Goal: Transaction & Acquisition: Purchase product/service

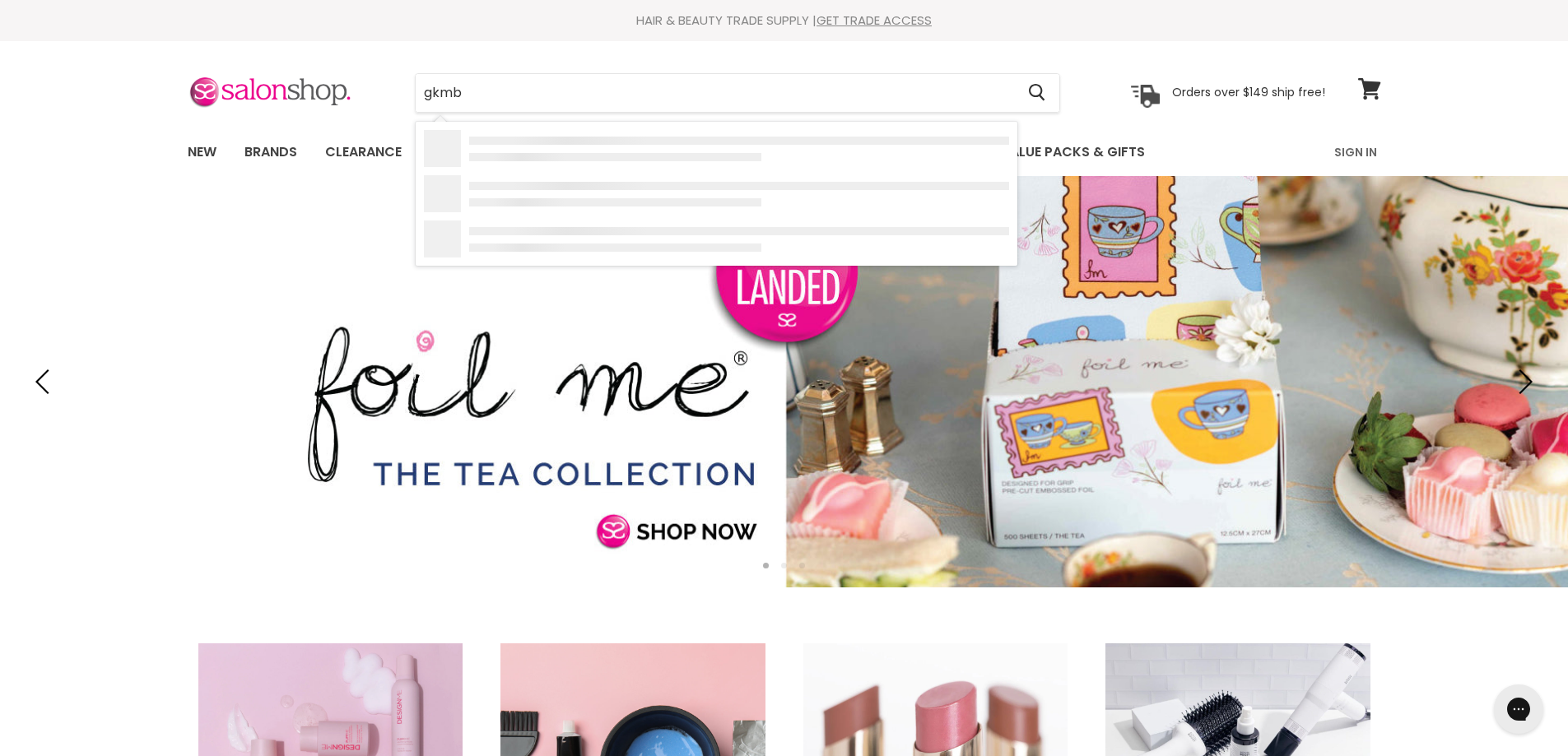
type input "gkmbt"
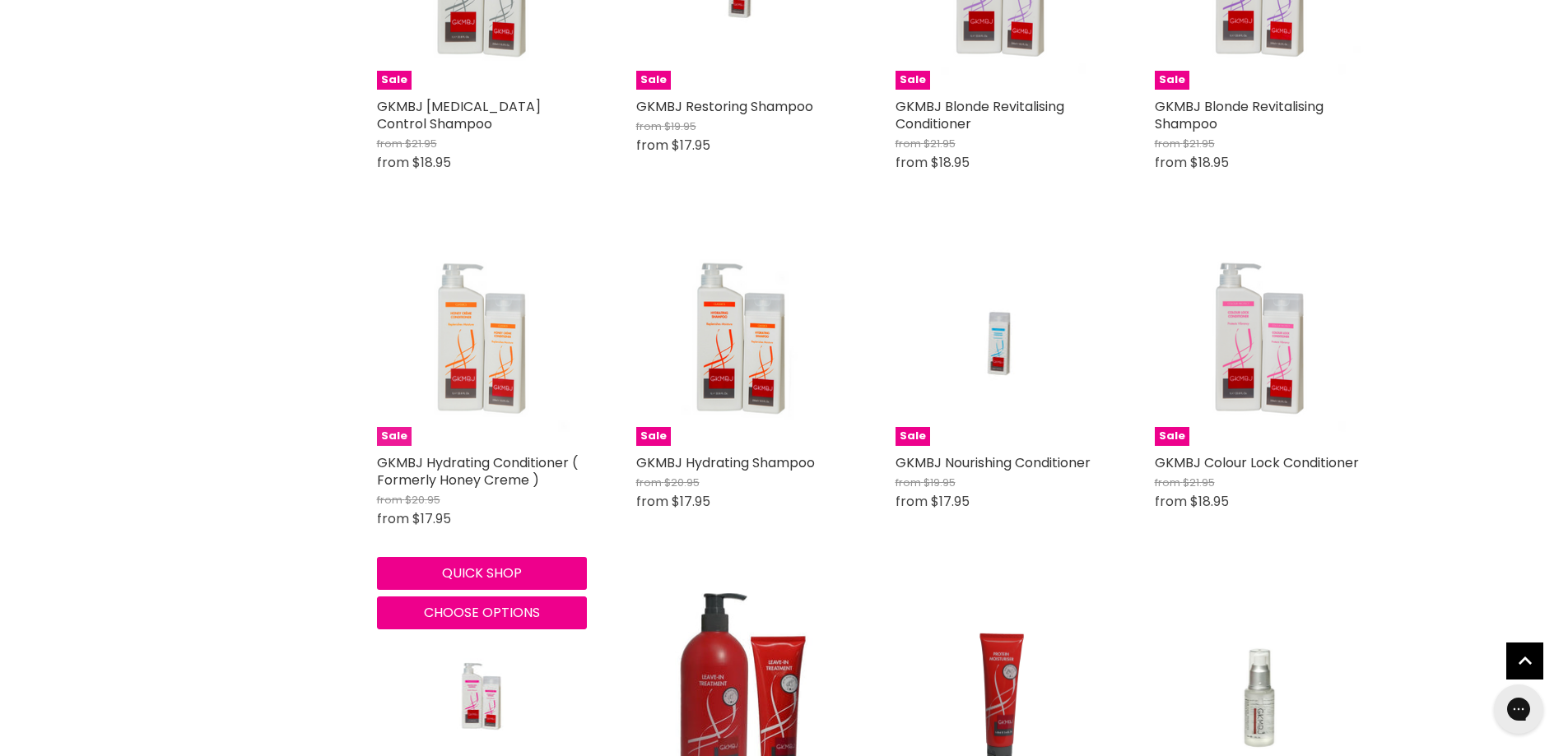
click at [475, 357] on img "Main content" at bounding box center [482, 341] width 210 height 210
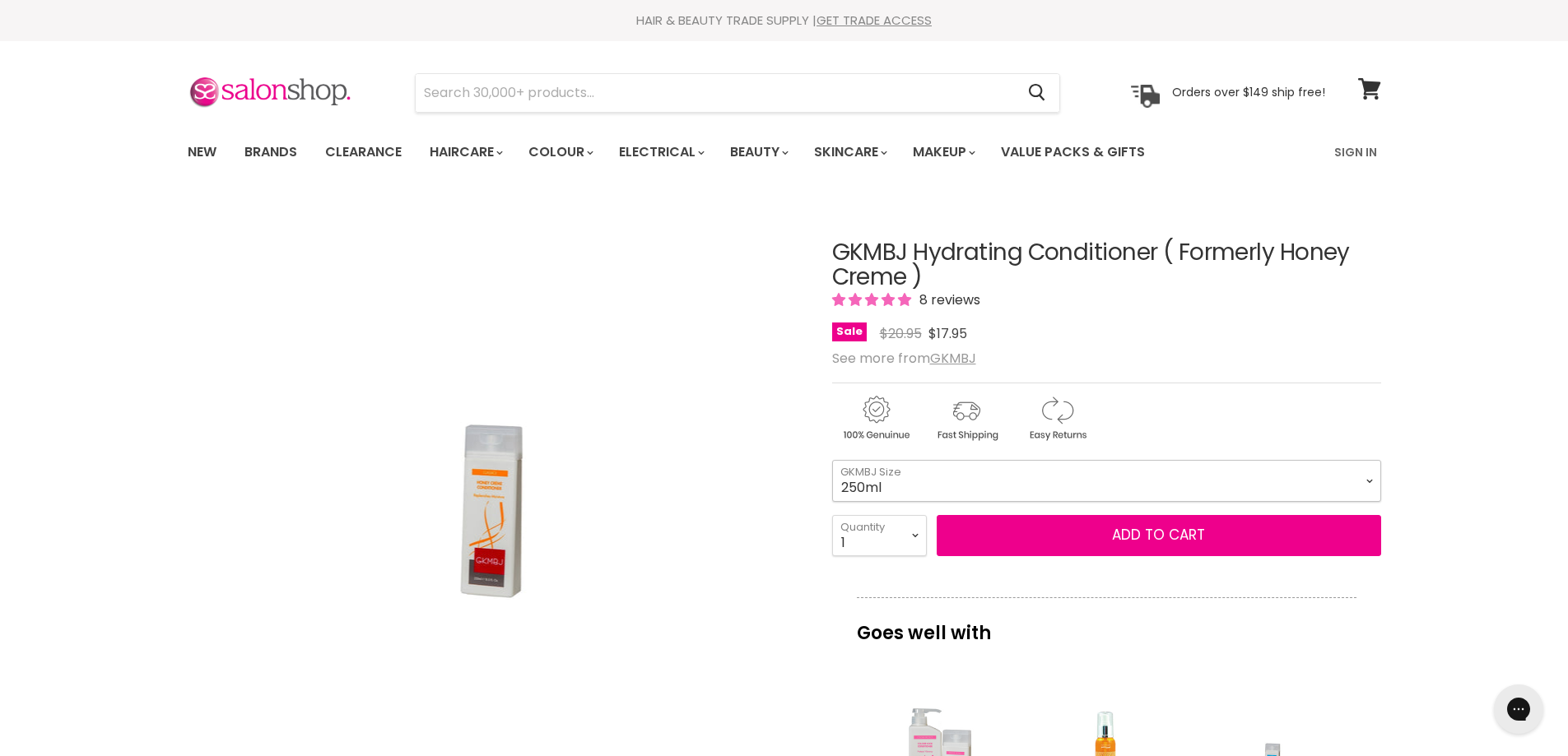
click at [1375, 480] on select "250ml 1 Litre" at bounding box center [1107, 480] width 549 height 41
click at [832, 460] on select "250ml 1 Litre" at bounding box center [1107, 480] width 549 height 41
select select "1 Litre"
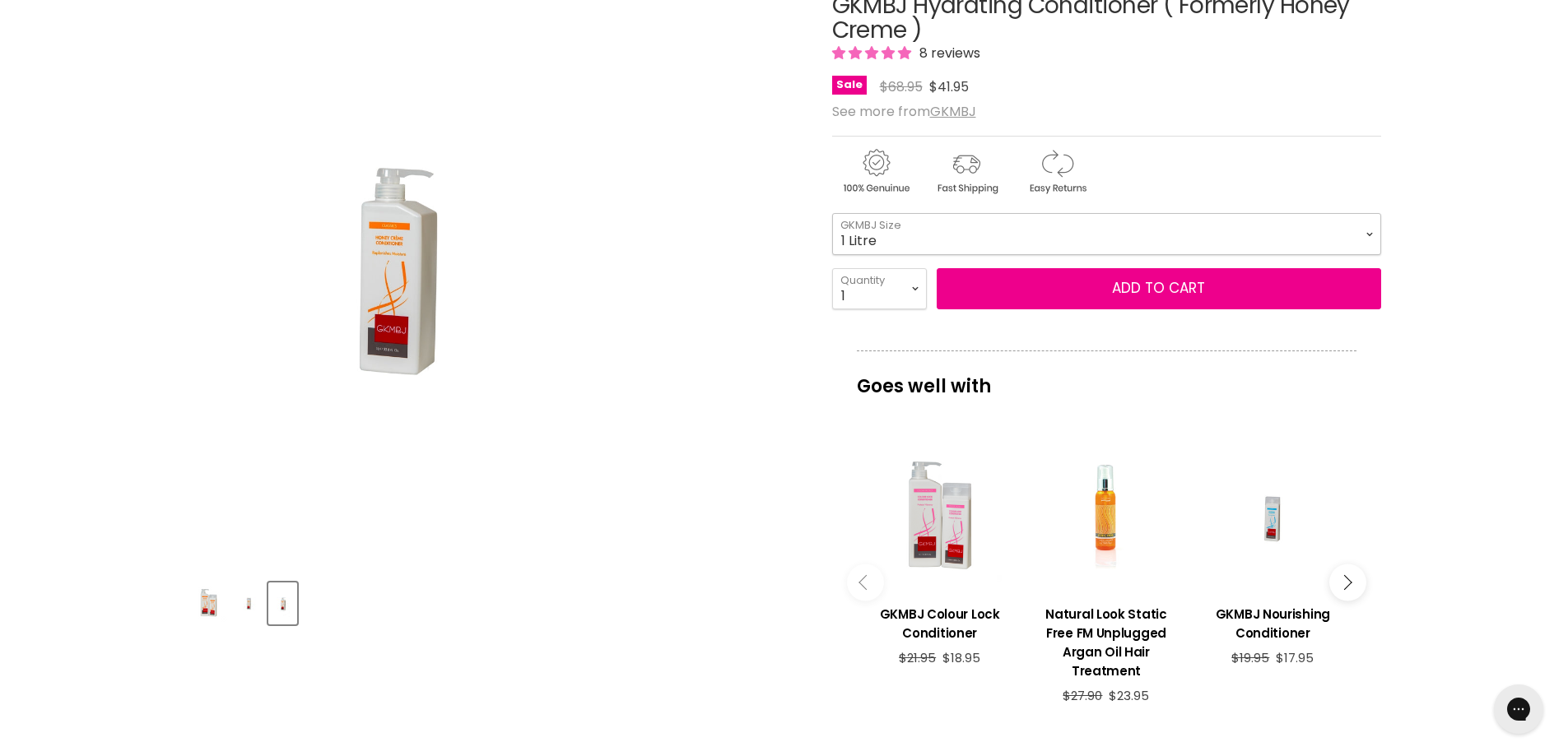
scroll to position [165, 0]
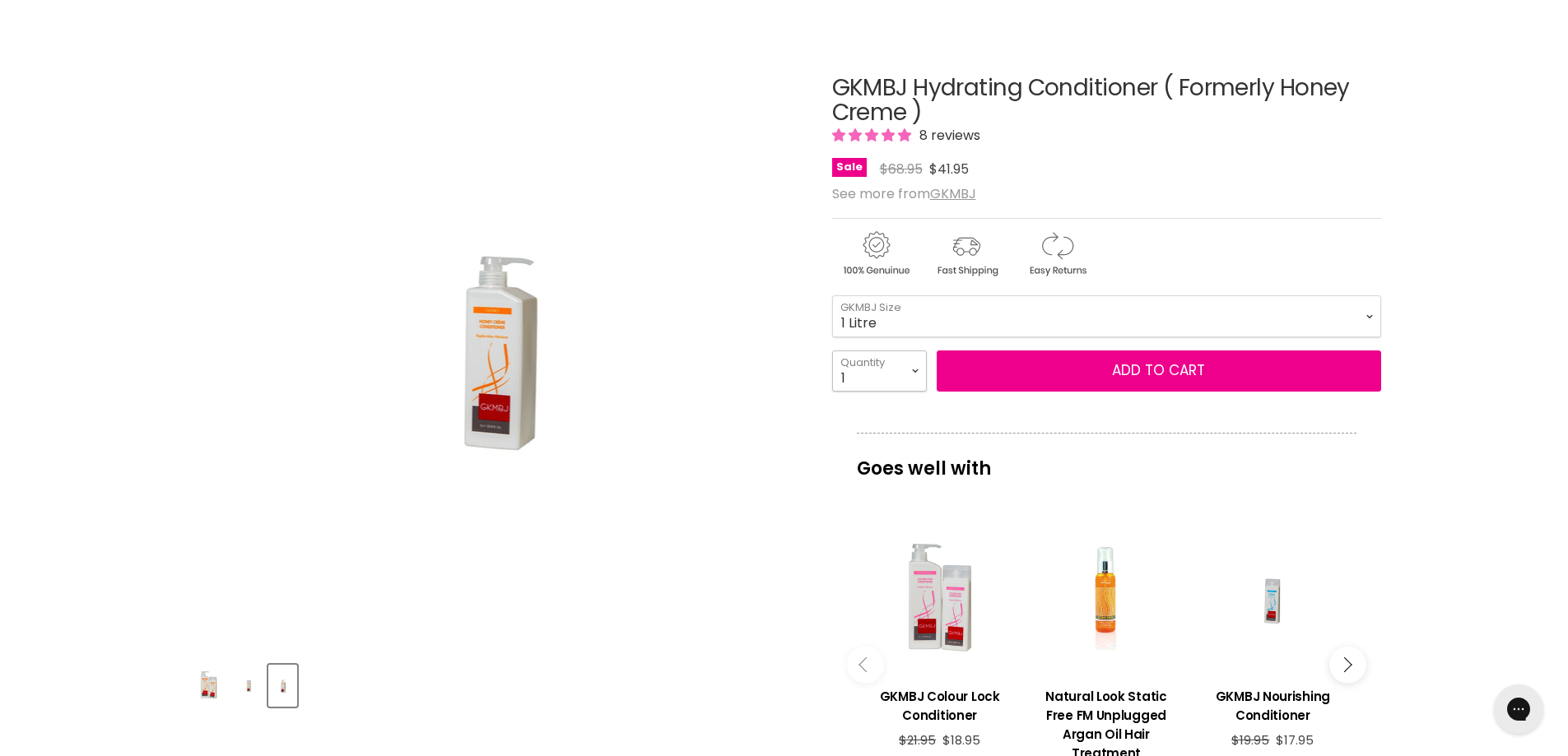
click at [916, 371] on select "1 2 3 4 5 6 7 8 9 10+" at bounding box center [879, 371] width 95 height 41
select select "2"
click at [832, 351] on select "1 2 3 4 5 6 7 8 9 10+" at bounding box center [879, 371] width 95 height 41
type input "2"
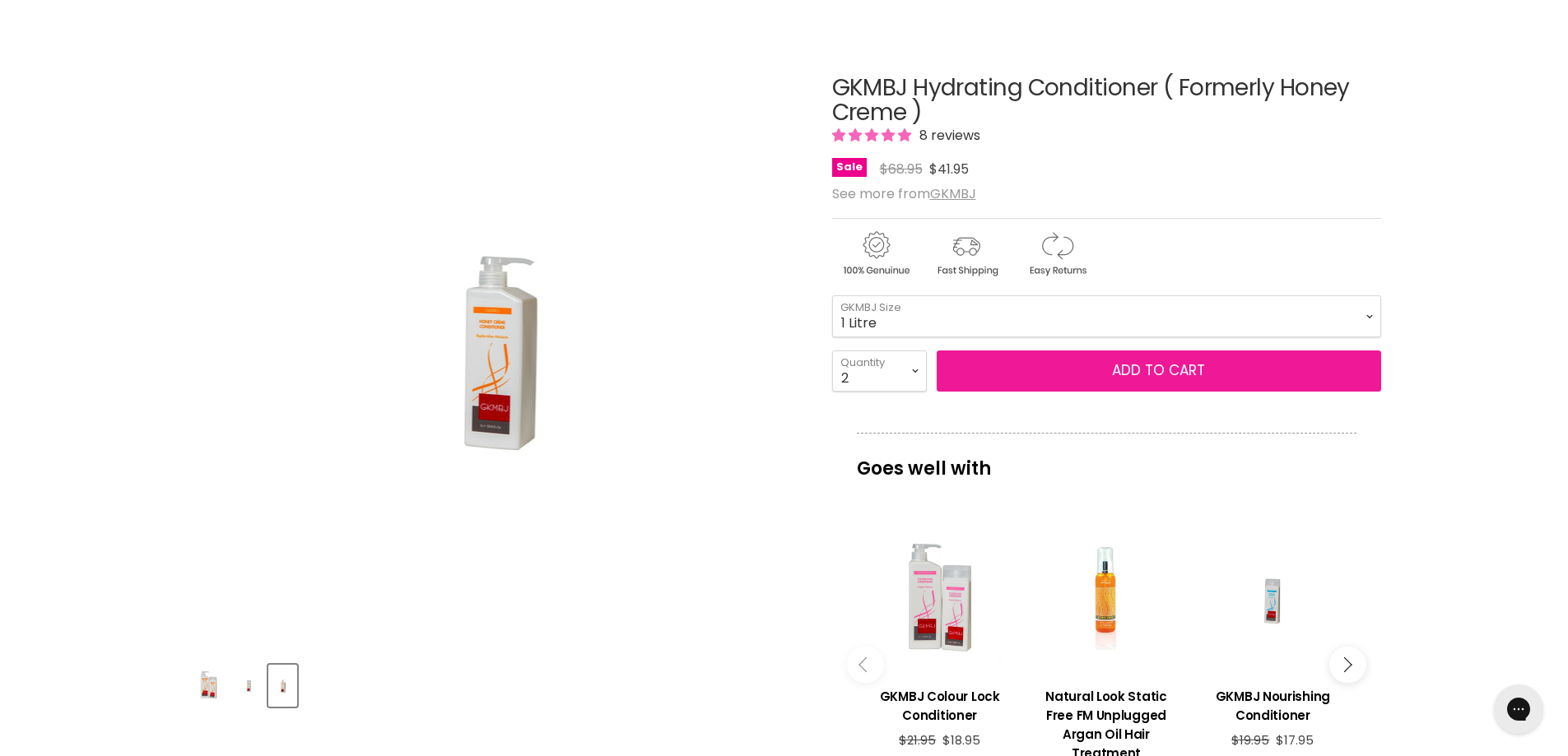
click at [1155, 372] on button "Add to cart" at bounding box center [1158, 371] width 444 height 41
click at [1138, 368] on button "Add to cart" at bounding box center [1158, 371] width 444 height 41
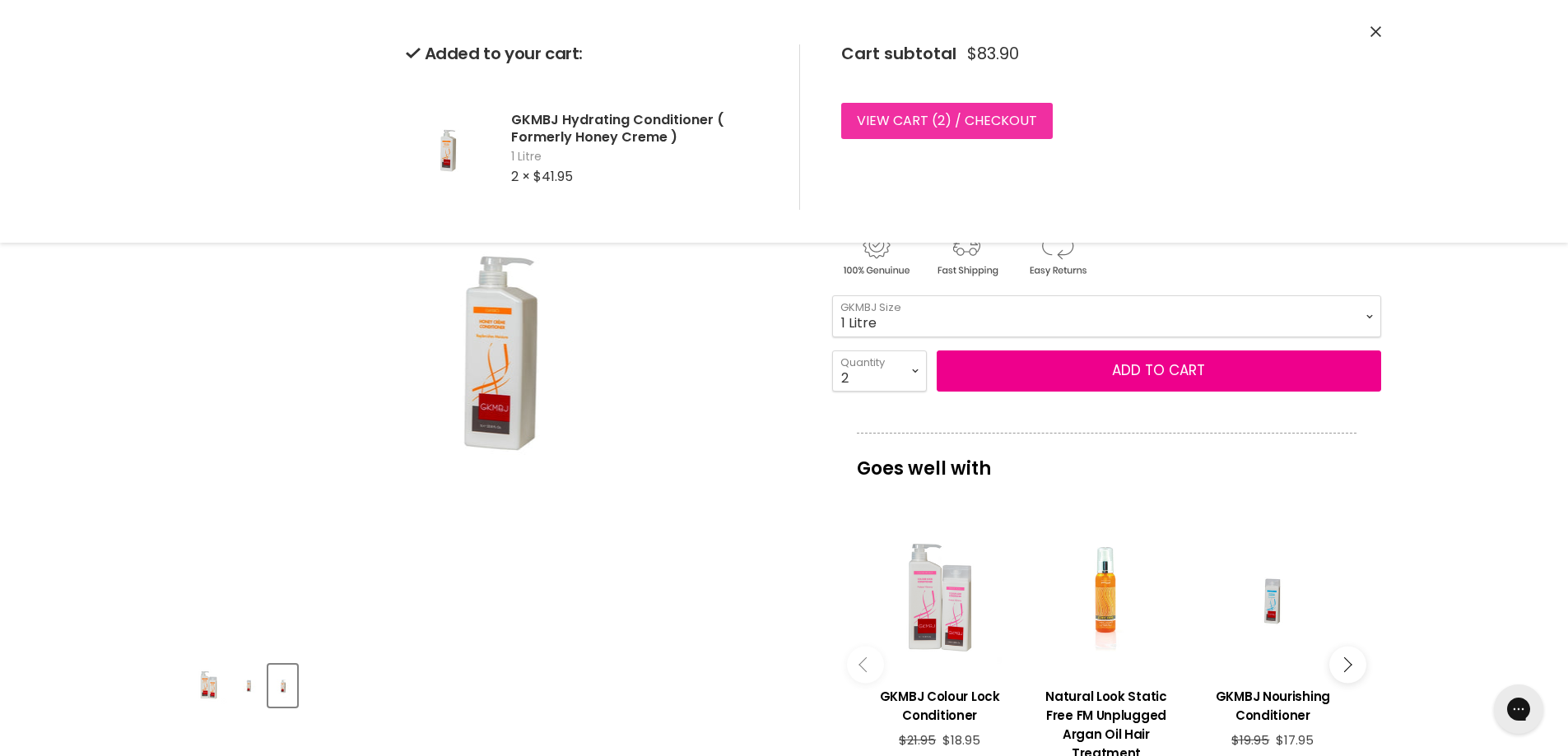
click at [917, 119] on link "View cart ( 2 ) / Checkout" at bounding box center [947, 121] width 212 height 36
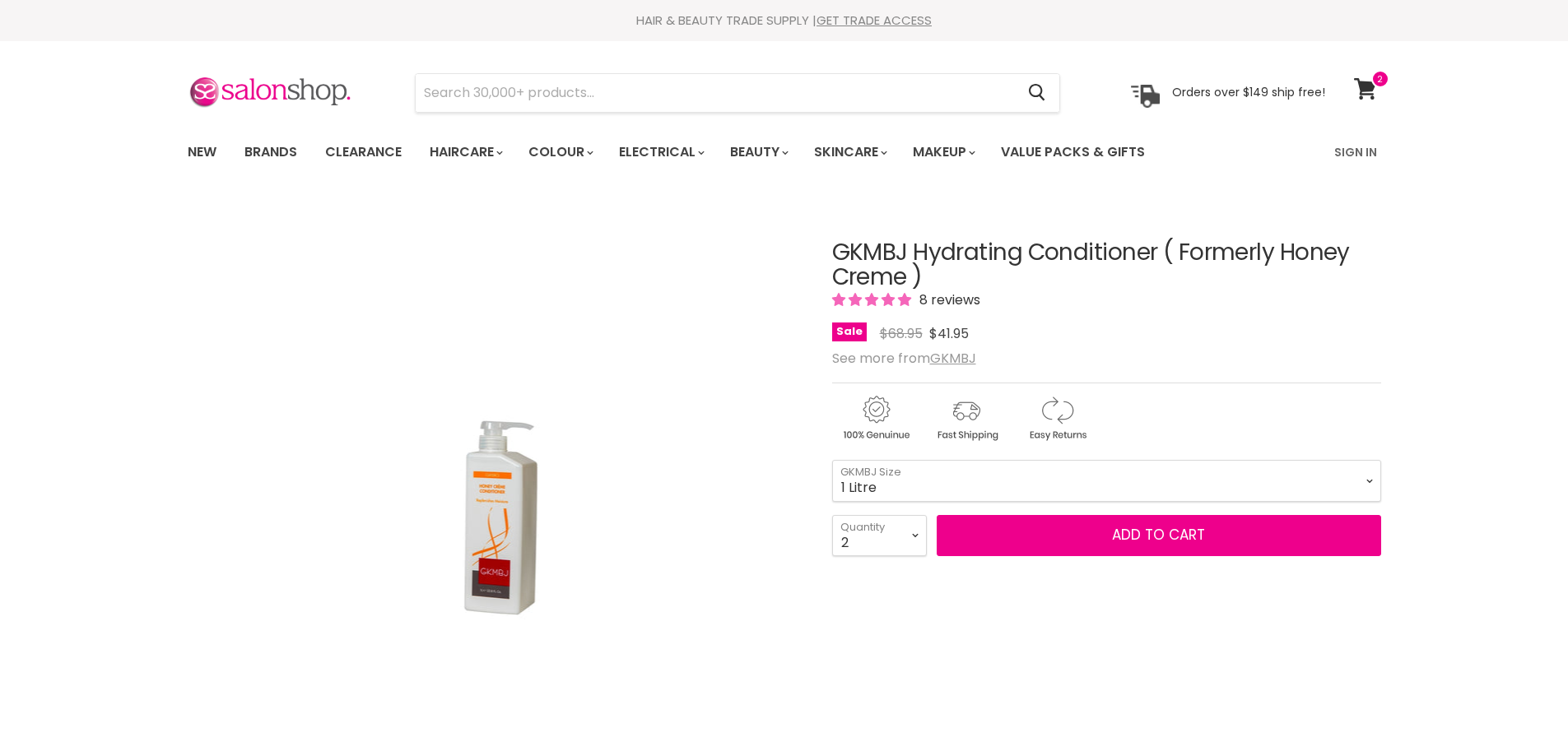
select select "2"
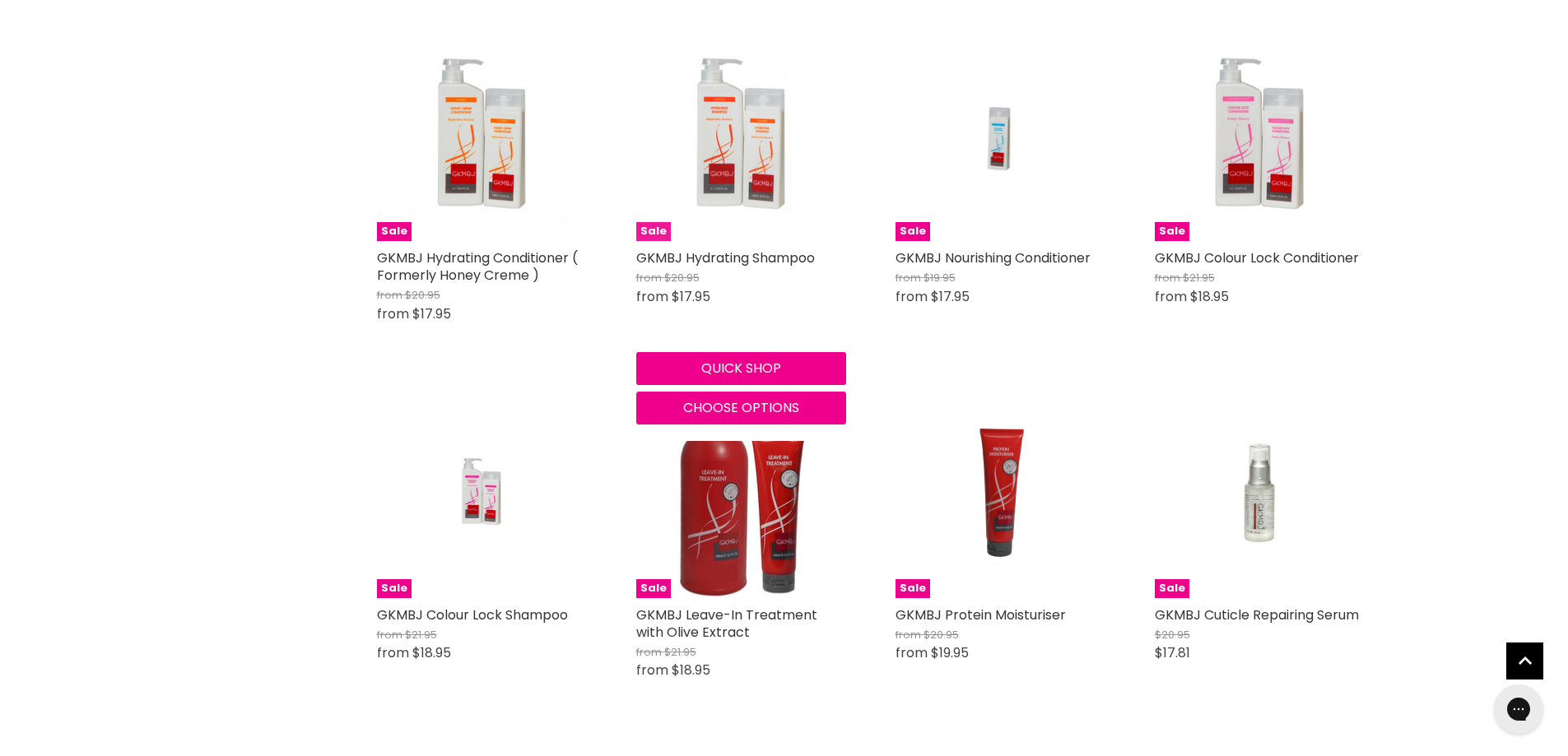
click at [712, 189] on img "Main content" at bounding box center [741, 136] width 210 height 210
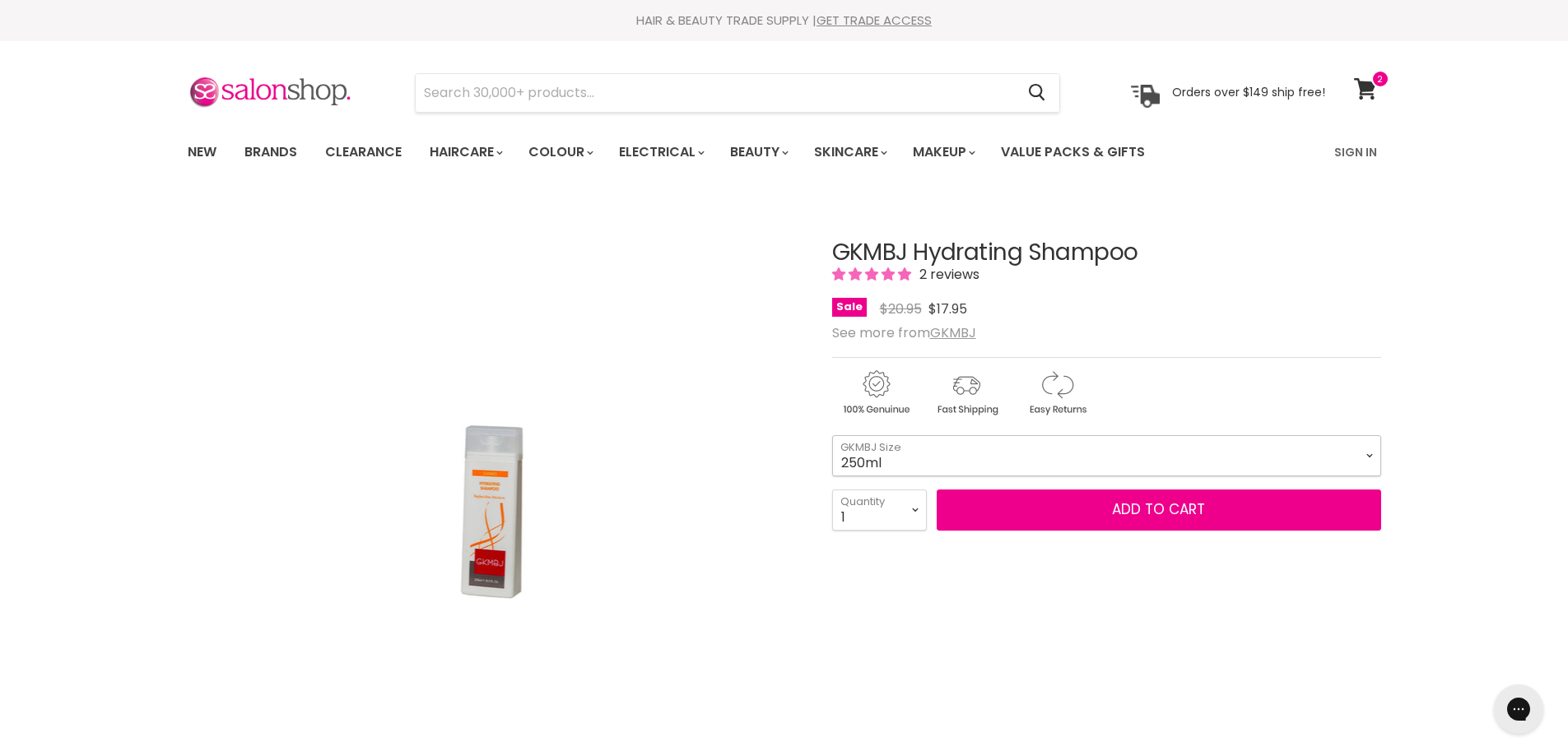
click at [1368, 456] on select "250ml 1 Litre" at bounding box center [1107, 455] width 549 height 41
click at [832, 435] on select "250ml 1 Litre" at bounding box center [1107, 455] width 549 height 41
select select "1 Litre"
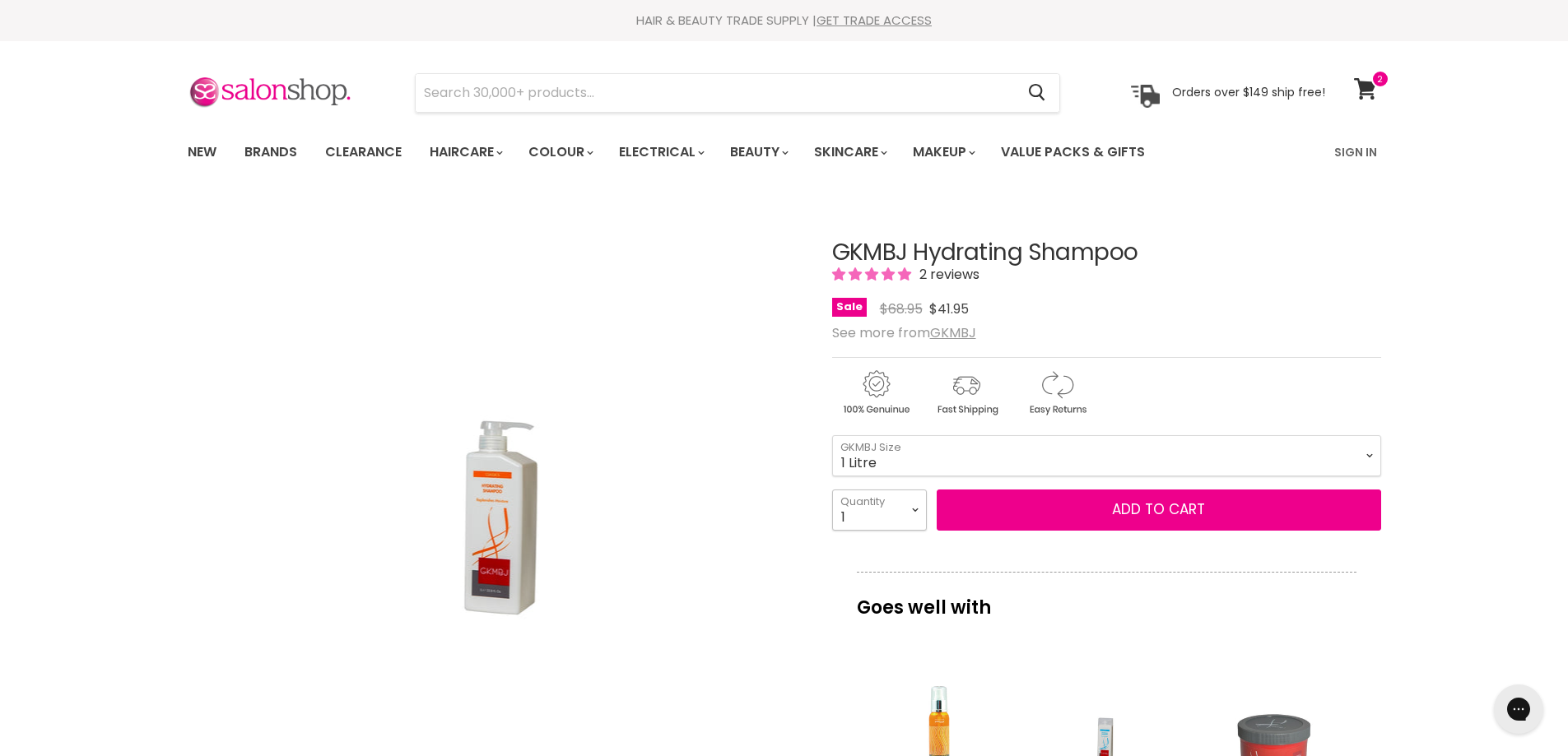
click at [922, 507] on select "1 2 3 4 5 6 7 8 9 10+" at bounding box center [879, 510] width 95 height 41
select select "2"
click at [832, 489] on select "1 2 3 4 5 6 7 8 9 10+" at bounding box center [879, 510] width 95 height 41
type input "2"
click at [1150, 511] on button "Add to cart" at bounding box center [1158, 510] width 444 height 41
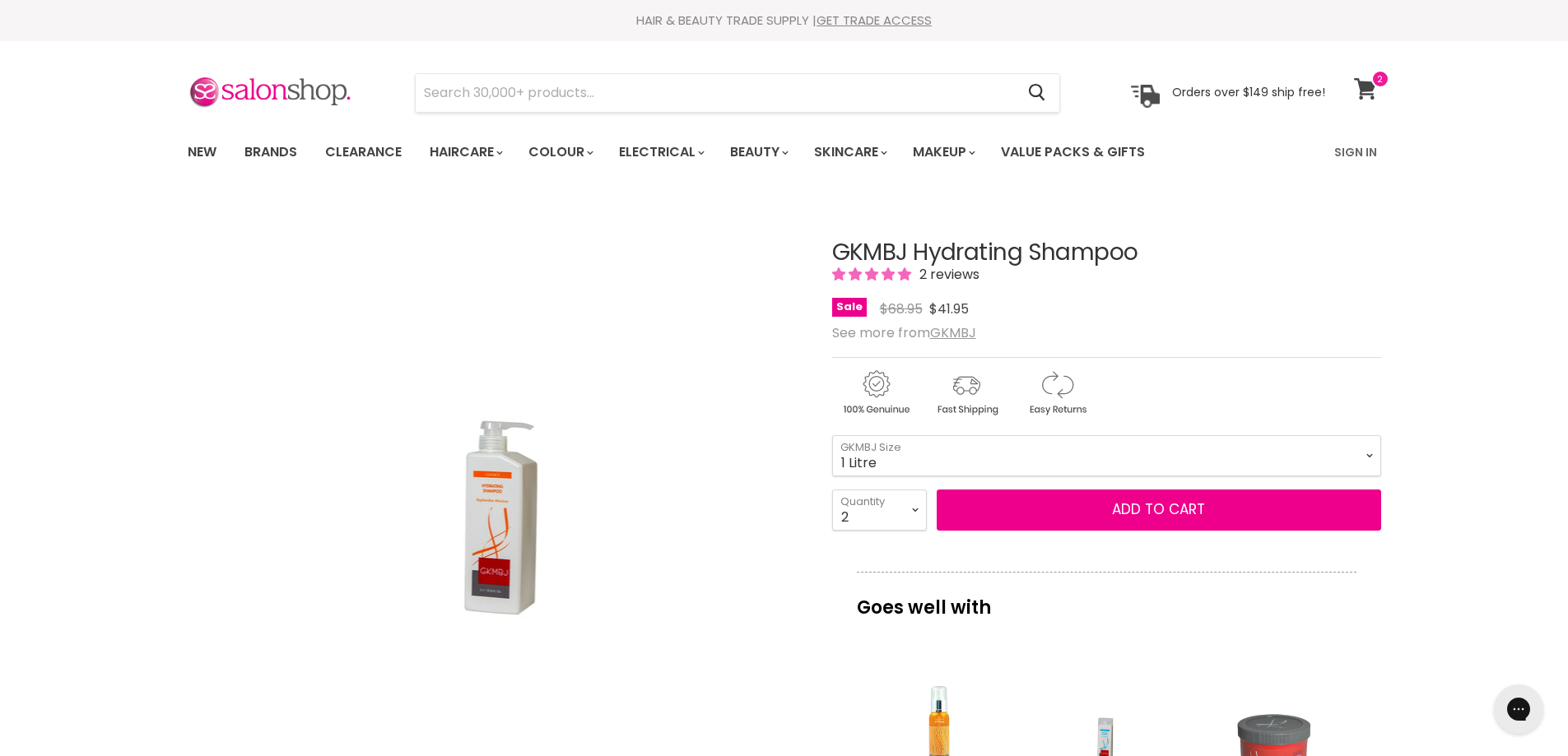
click at [1372, 87] on span at bounding box center [1380, 79] width 18 height 18
select select "2"
click at [1151, 511] on span "Add to cart" at bounding box center [1158, 509] width 93 height 20
click at [1148, 505] on span "Add to cart" at bounding box center [1158, 509] width 93 height 20
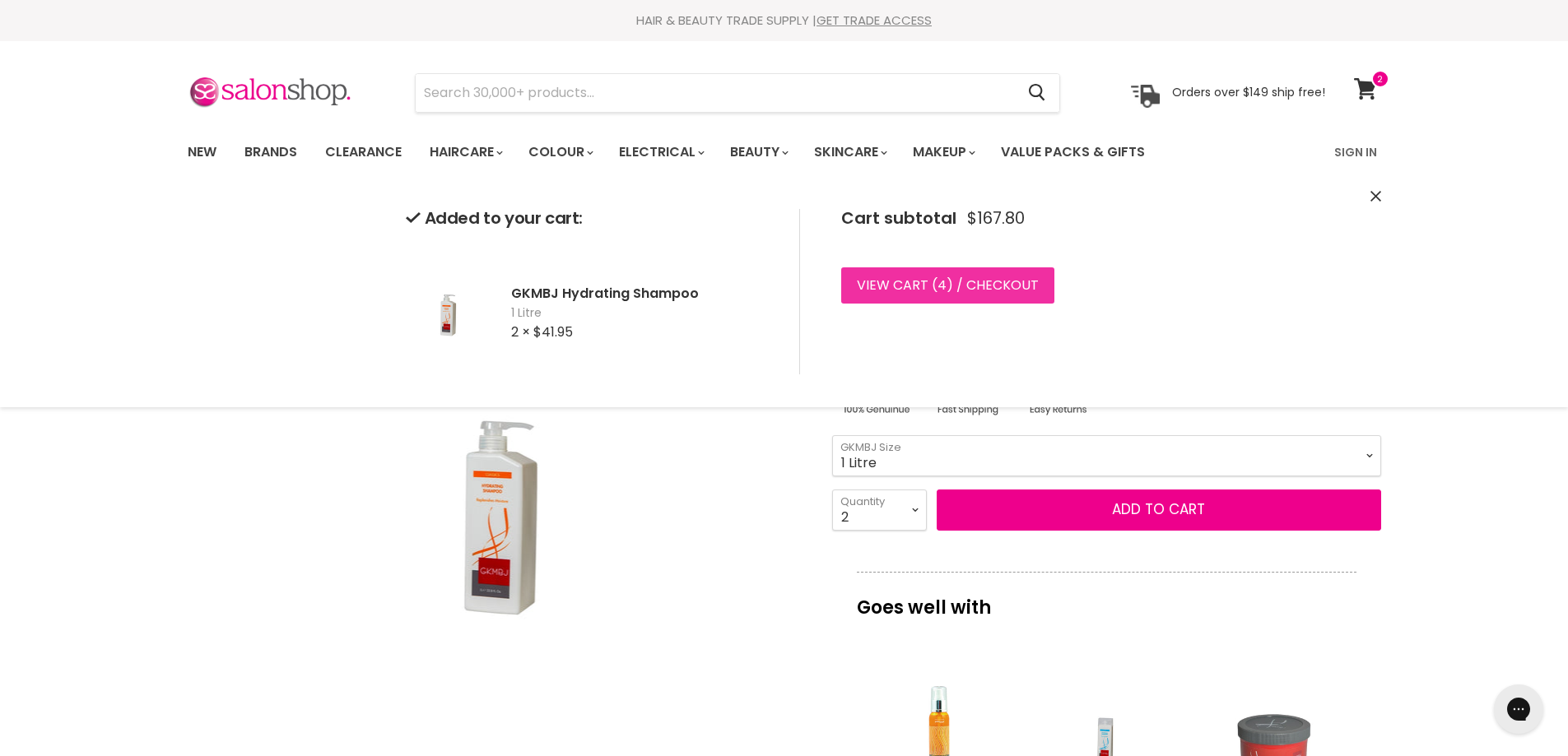
click at [881, 282] on link "View cart ( 4 ) / Checkout" at bounding box center [948, 286] width 213 height 36
